Goal: Information Seeking & Learning: Learn about a topic

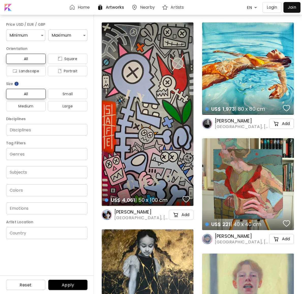
click at [174, 7] on span "Artists" at bounding box center [177, 7] width 13 height 6
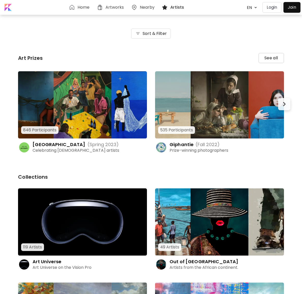
click at [271, 58] on span "See all" at bounding box center [272, 58] width 14 height 6
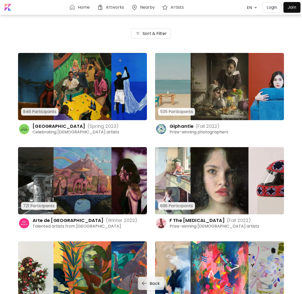
click at [82, 94] on img at bounding box center [82, 86] width 129 height 67
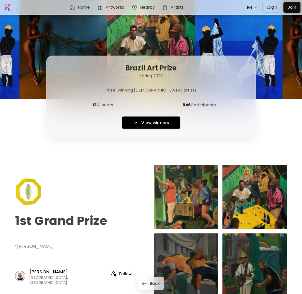
click at [151, 122] on span "View winners" at bounding box center [155, 122] width 28 height 5
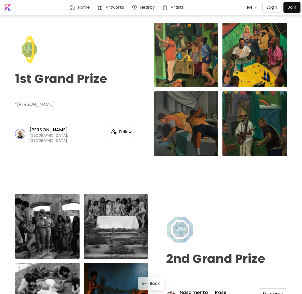
scroll to position [147, 0]
